Goal: Task Accomplishment & Management: Complete application form

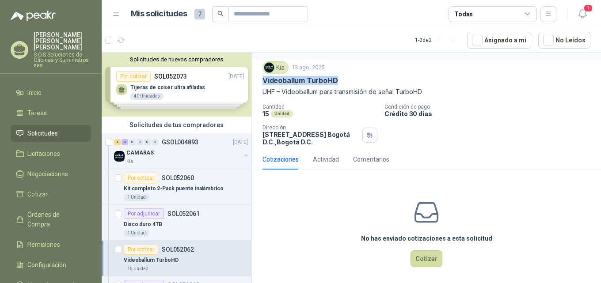
scroll to position [31, 0]
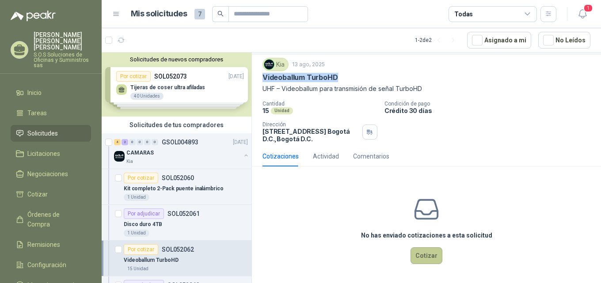
click at [433, 255] on button "Cotizar" at bounding box center [427, 256] width 32 height 17
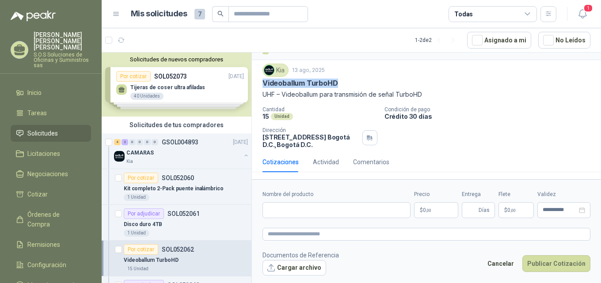
scroll to position [25, 0]
click at [317, 210] on input "Nombre del producto" at bounding box center [337, 210] width 148 height 16
drag, startPoint x: 263, startPoint y: 75, endPoint x: 343, endPoint y: 76, distance: 80.5
click at [343, 79] on div "Videoballum TurboHD" at bounding box center [427, 83] width 328 height 9
copy p "Videoballum TurboHD"
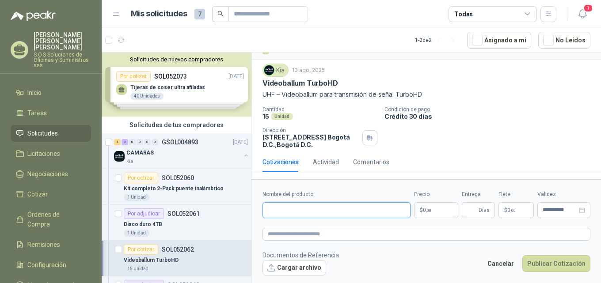
click at [294, 209] on input "Nombre del producto" at bounding box center [337, 210] width 148 height 16
paste input "**********"
type input "**********"
click at [297, 235] on textarea at bounding box center [427, 234] width 328 height 13
paste textarea "**********"
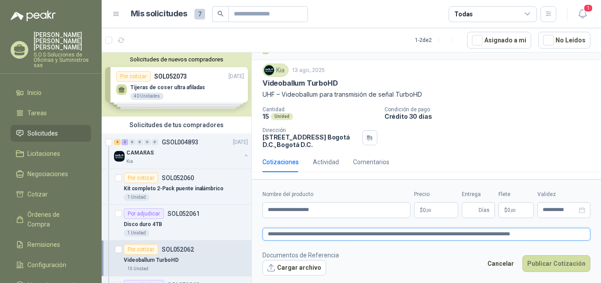
type textarea "**********"
click at [445, 206] on p "$ 0 ,00" at bounding box center [436, 210] width 44 height 16
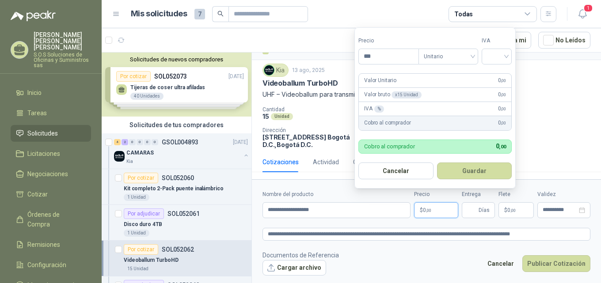
click at [438, 206] on p "$ 0 ,00" at bounding box center [436, 210] width 44 height 16
click at [426, 210] on span ",00" at bounding box center [428, 210] width 5 height 5
click at [397, 54] on input "***" at bounding box center [389, 56] width 60 height 15
click at [511, 56] on div at bounding box center [497, 57] width 30 height 16
type input "********"
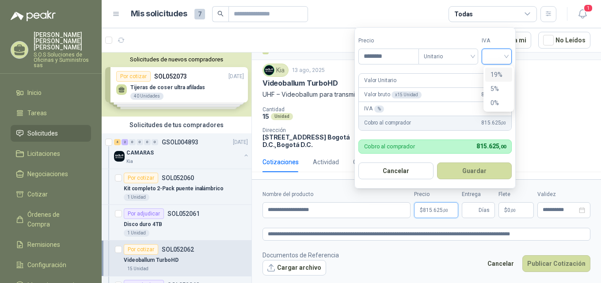
click at [499, 75] on div "19%" at bounding box center [499, 75] width 16 height 10
click at [488, 172] on button "Guardar" at bounding box center [476, 171] width 76 height 17
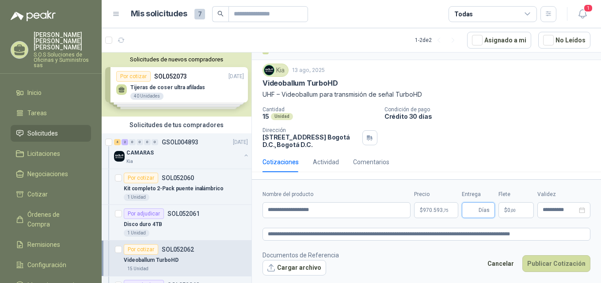
type input "*"
click at [584, 210] on icon "close-circle" at bounding box center [582, 210] width 6 height 6
click at [583, 211] on div at bounding box center [564, 210] width 42 height 6
type input "*"
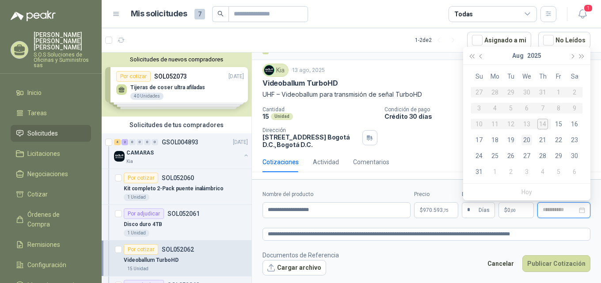
type input "**********"
click at [529, 139] on div "20" at bounding box center [527, 140] width 11 height 11
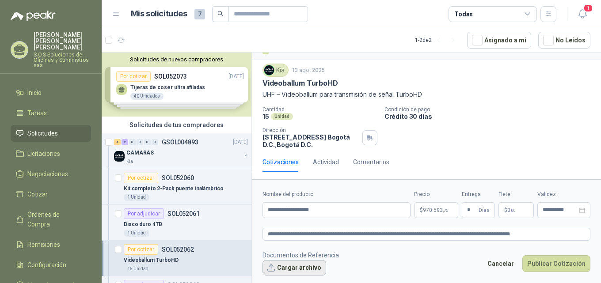
click at [300, 267] on button "Cargar archivo" at bounding box center [295, 268] width 64 height 16
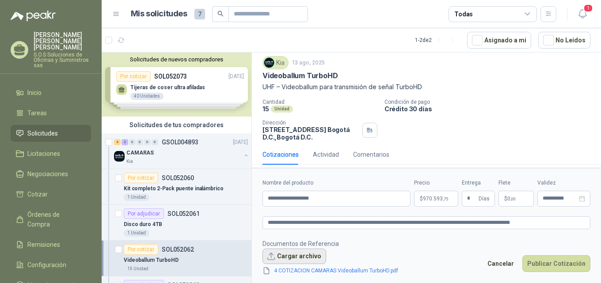
scroll to position [31, 0]
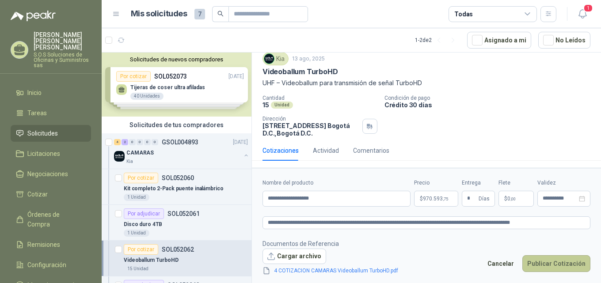
click at [566, 264] on button "Publicar Cotización" at bounding box center [556, 263] width 68 height 17
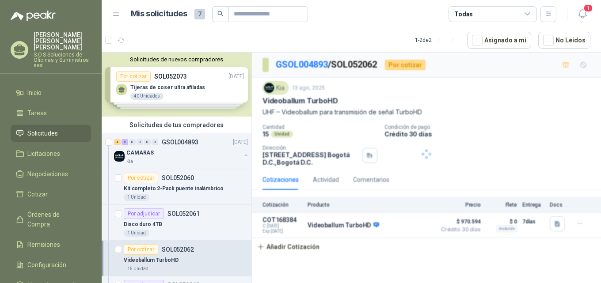
scroll to position [0, 0]
click at [397, 229] on icon "button" at bounding box center [396, 225] width 7 height 7
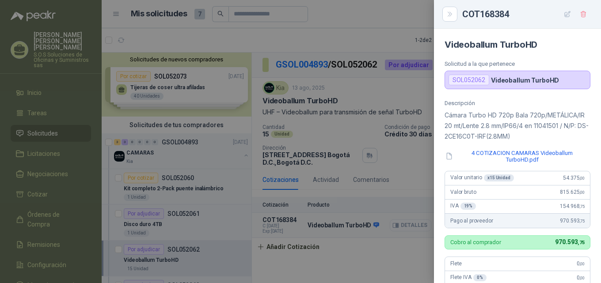
click at [397, 234] on div at bounding box center [300, 141] width 601 height 283
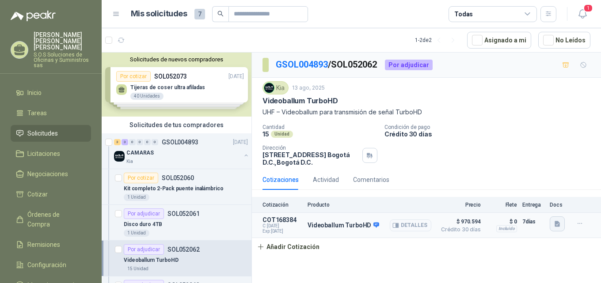
click at [555, 227] on icon "button" at bounding box center [557, 224] width 5 height 6
click at [495, 157] on div "Cantidad 15 Unidad Condición de pago Crédito 30 [PERSON_NAME] Dirección [STREET…" at bounding box center [427, 145] width 328 height 42
click at [143, 152] on p "CAMARAS" at bounding box center [139, 153] width 27 height 8
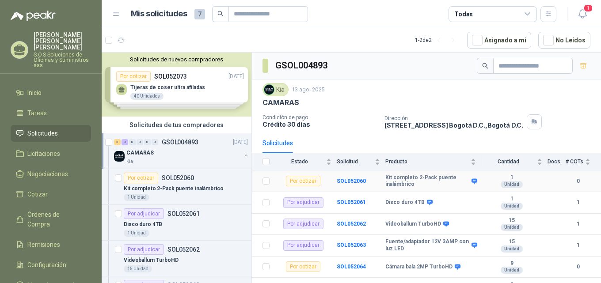
scroll to position [19, 0]
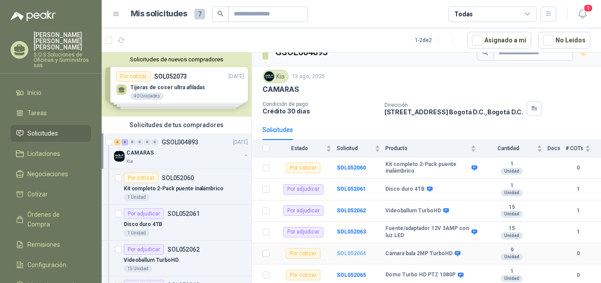
click at [344, 253] on b "SOL052064" at bounding box center [351, 254] width 29 height 6
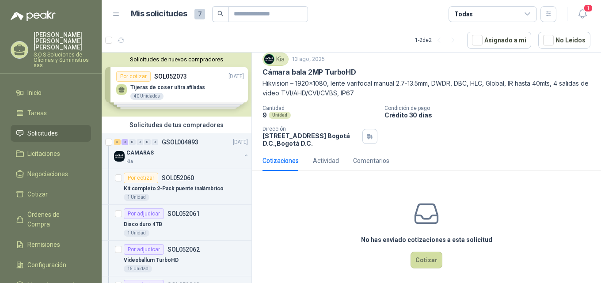
scroll to position [41, 0]
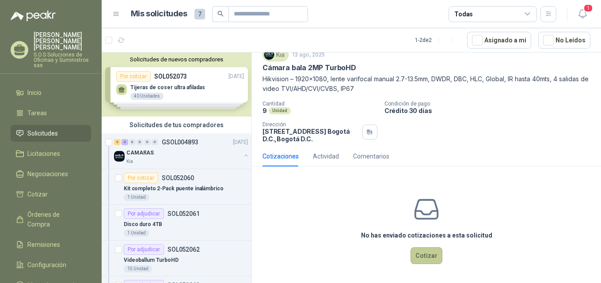
click at [423, 257] on button "Cotizar" at bounding box center [427, 256] width 32 height 17
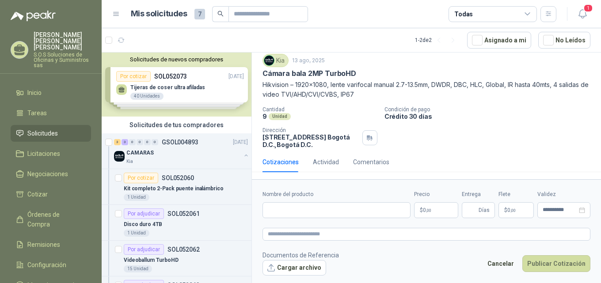
scroll to position [35, 0]
drag, startPoint x: 263, startPoint y: 63, endPoint x: 366, endPoint y: 65, distance: 102.1
click at [366, 69] on div "Cámara bala 2MP TurboHD" at bounding box center [427, 73] width 328 height 9
copy p "Cámara bala 2MP TurboHD"
click at [307, 211] on input "Nombre del producto" at bounding box center [337, 210] width 148 height 16
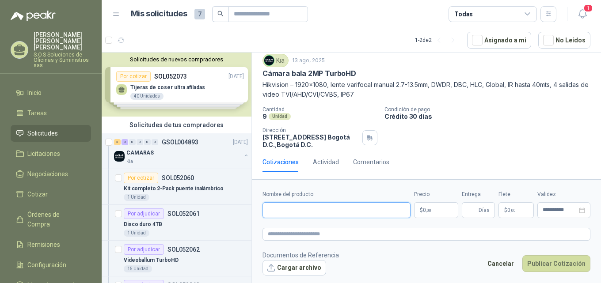
paste input "**********"
type input "**********"
